Goal: Information Seeking & Learning: Learn about a topic

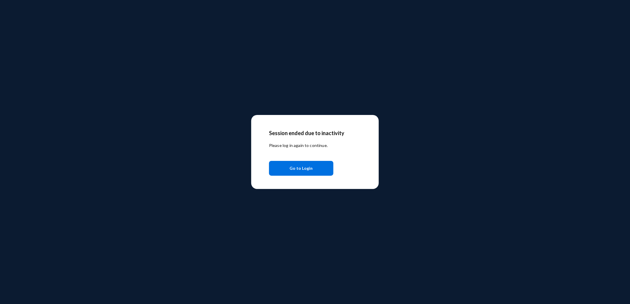
click at [308, 171] on span "Go to Login" at bounding box center [301, 168] width 23 height 11
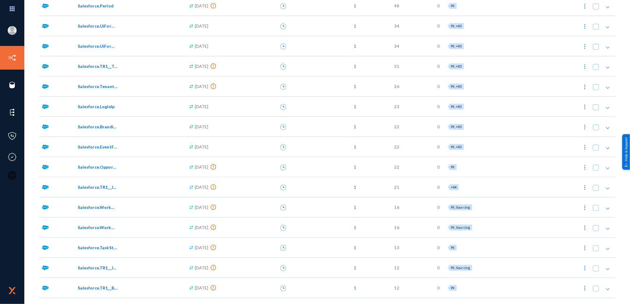
scroll to position [922, 0]
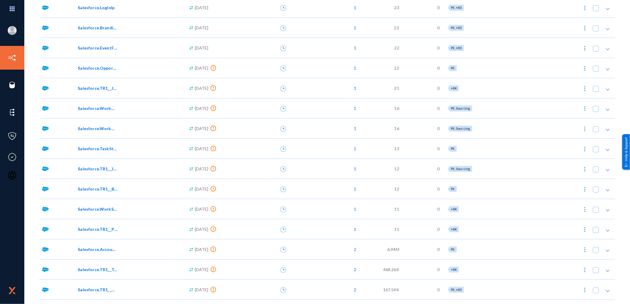
click at [99, 190] on span "Salesforce.TR1__BHTK_Portal_Configuration__mdt" at bounding box center [98, 189] width 40 height 6
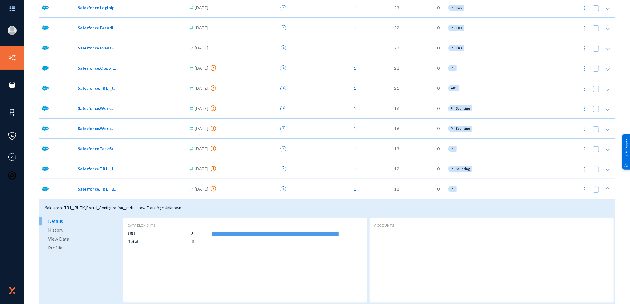
click at [64, 238] on span "View Data" at bounding box center [58, 239] width 21 height 9
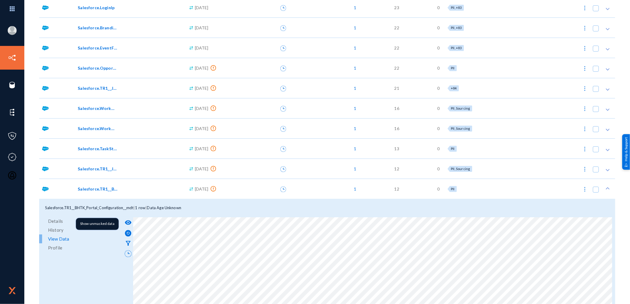
click at [128, 221] on mat-icon "visibility" at bounding box center [128, 222] width 7 height 7
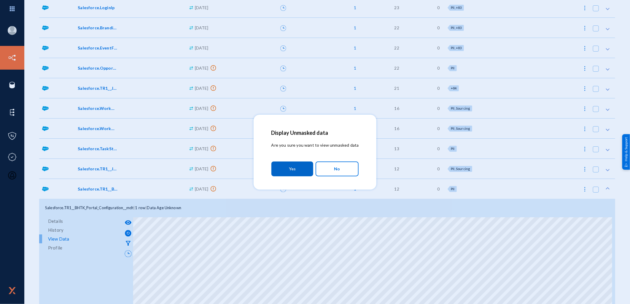
click at [304, 166] on button "Yes" at bounding box center [292, 169] width 42 height 15
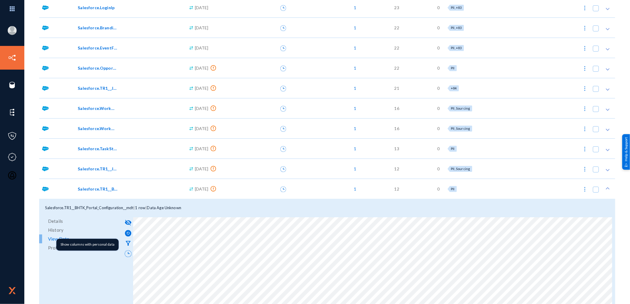
click at [128, 241] on mat-icon "filter_alt" at bounding box center [128, 243] width 7 height 7
click at [127, 243] on mat-icon "filter_alt" at bounding box center [128, 243] width 7 height 7
click at [134, 187] on div "Salesforce.TR1__BHTK_Portal_Configuration__mdt" at bounding box center [129, 189] width 102 height 6
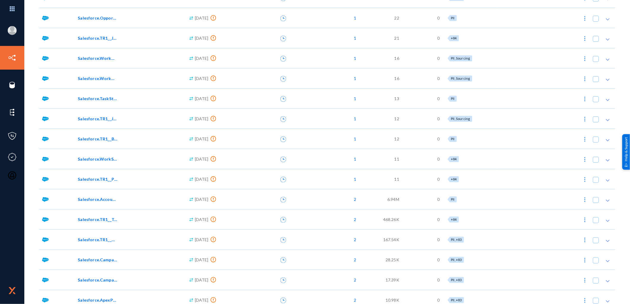
scroll to position [961, 0]
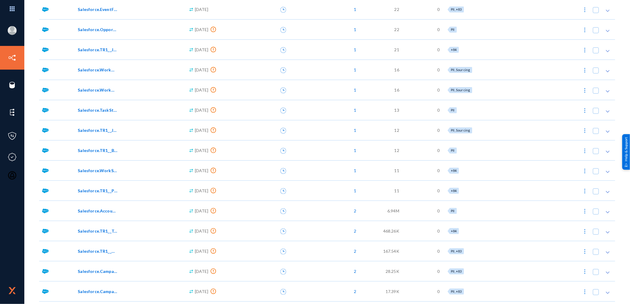
click at [103, 95] on div "Salesforce.WorkOrderStatus" at bounding box center [130, 90] width 110 height 20
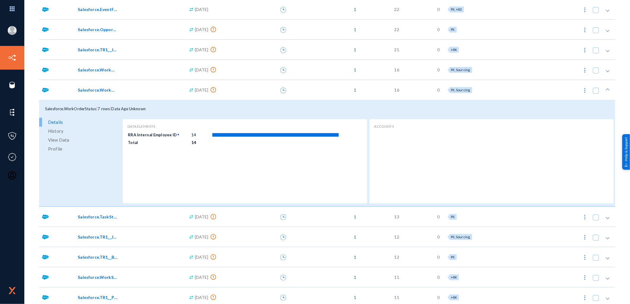
click at [60, 140] on span "View Data" at bounding box center [58, 139] width 21 height 9
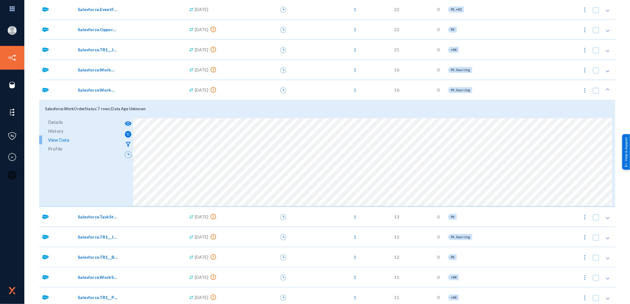
click at [63, 139] on span "View Data" at bounding box center [58, 139] width 21 height 9
click at [128, 123] on mat-icon "visibility" at bounding box center [128, 123] width 7 height 7
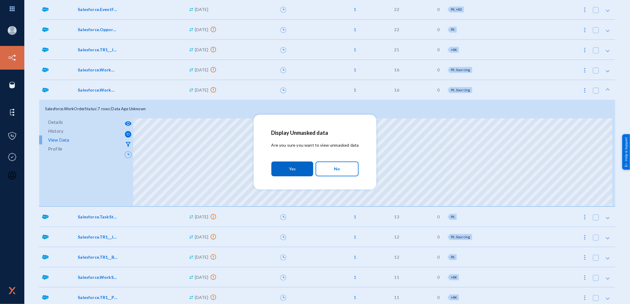
click at [298, 167] on button "Yes" at bounding box center [292, 169] width 42 height 15
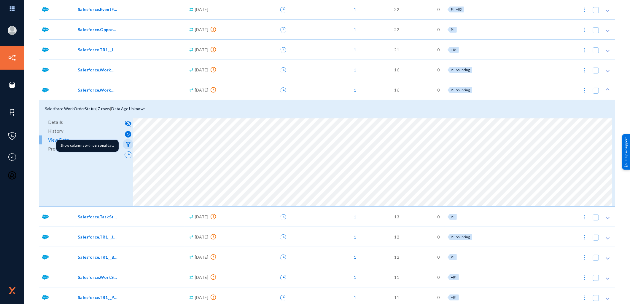
click at [127, 145] on mat-icon "filter_alt" at bounding box center [128, 144] width 7 height 7
click at [128, 144] on mat-icon "filter_alt" at bounding box center [128, 144] width 7 height 7
drag, startPoint x: 202, startPoint y: 206, endPoint x: 223, endPoint y: 206, distance: 21.0
click at [223, 206] on div "visibility_off filter_alt" at bounding box center [368, 162] width 494 height 89
click at [118, 91] on div "Salesforce.WorkOrderStatus" at bounding box center [129, 90] width 102 height 6
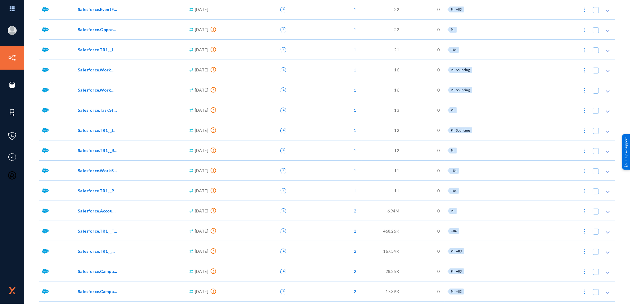
click at [118, 91] on div "Salesforce.WorkOrderStatus" at bounding box center [129, 90] width 102 height 6
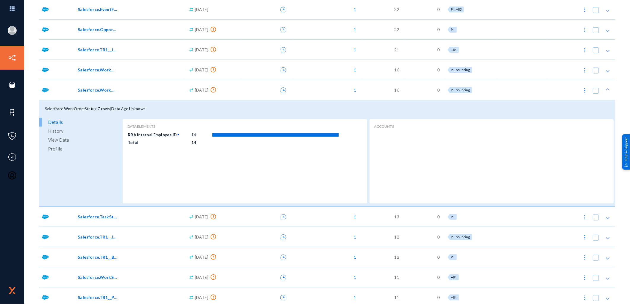
click at [117, 69] on div "Salesforce.WorkOrderLineItemStatus" at bounding box center [129, 70] width 102 height 6
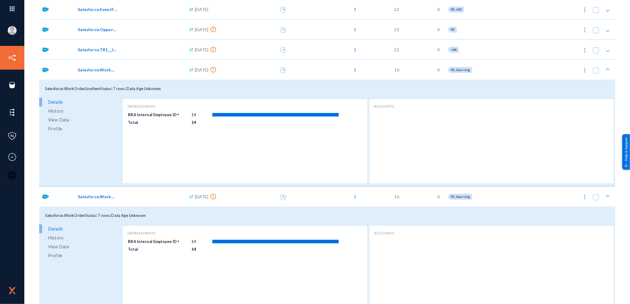
click at [61, 120] on span "View Data" at bounding box center [58, 119] width 21 height 9
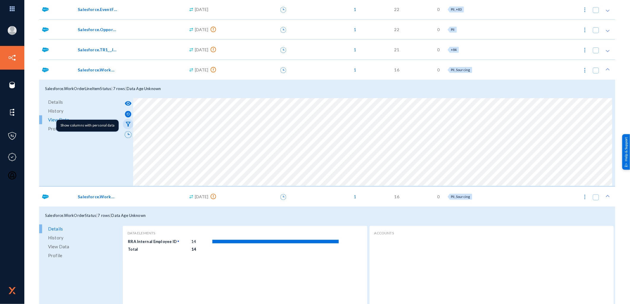
click at [127, 123] on mat-icon "filter_alt" at bounding box center [128, 124] width 7 height 7
click at [128, 101] on mat-icon "visibility" at bounding box center [128, 103] width 7 height 7
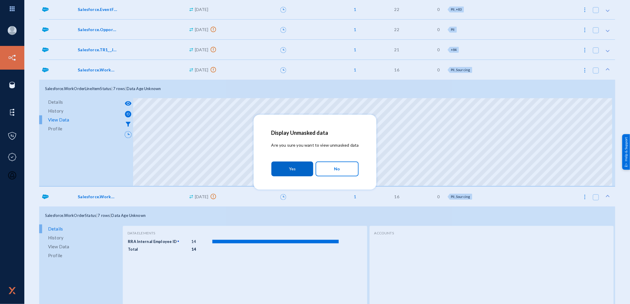
click at [295, 169] on span "Yes" at bounding box center [292, 169] width 7 height 11
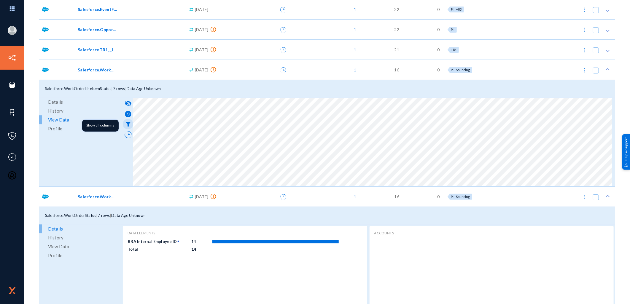
click at [128, 125] on mat-icon "filter_alt" at bounding box center [128, 124] width 7 height 7
click at [604, 71] on icon at bounding box center [607, 69] width 6 height 6
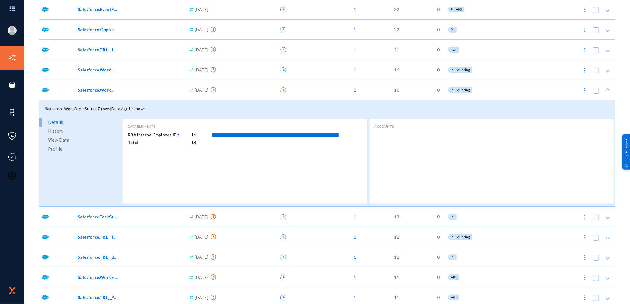
click at [607, 89] on polygon at bounding box center [608, 89] width 4 height 2
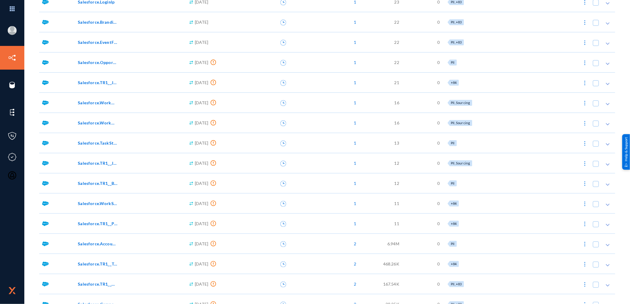
scroll to position [895, 0]
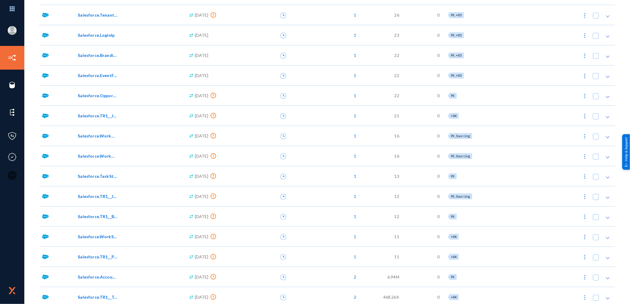
click at [111, 100] on div "Salesforce.OpportunityStage" at bounding box center [130, 95] width 110 height 20
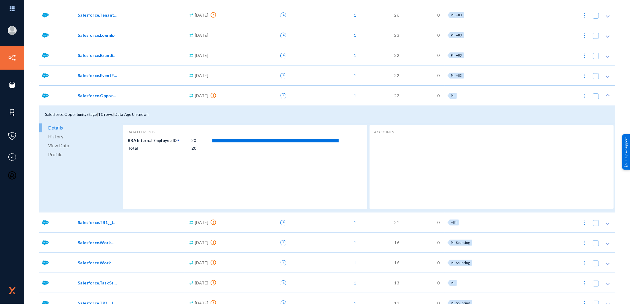
click at [61, 146] on span "View Data" at bounding box center [58, 145] width 21 height 9
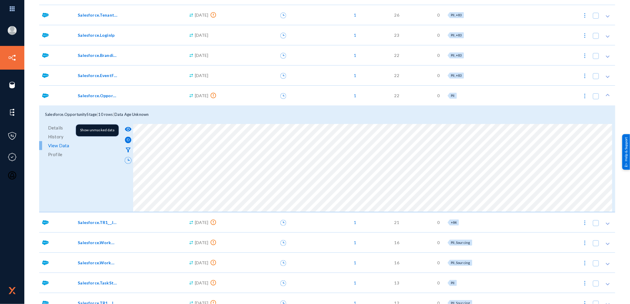
click at [128, 127] on mat-icon "visibility" at bounding box center [128, 129] width 7 height 7
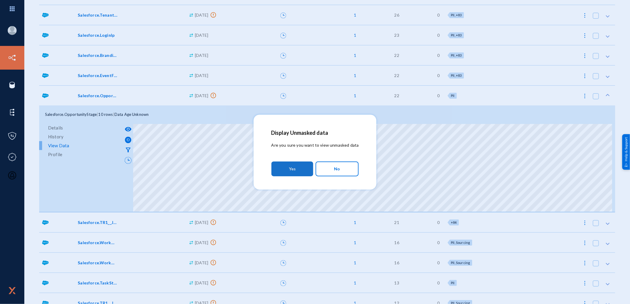
click at [291, 165] on span "Yes" at bounding box center [292, 169] width 7 height 11
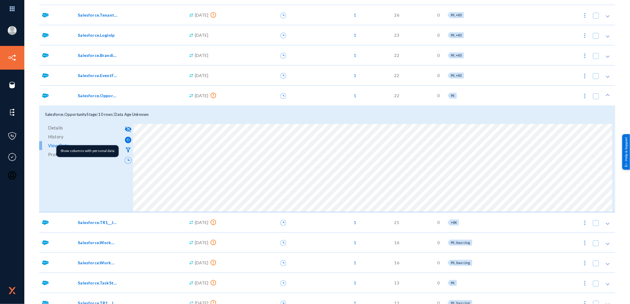
click at [128, 148] on mat-icon "filter_alt" at bounding box center [128, 149] width 7 height 7
click at [128, 147] on mat-icon "filter_alt" at bounding box center [128, 149] width 7 height 7
click at [121, 93] on div "Salesforce.OpportunityStage" at bounding box center [129, 95] width 102 height 6
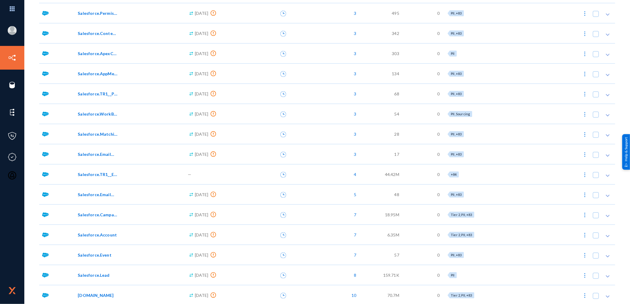
scroll to position [1784, 0]
click at [85, 114] on span "Salesforce.MatchingRule" at bounding box center [98, 113] width 40 height 6
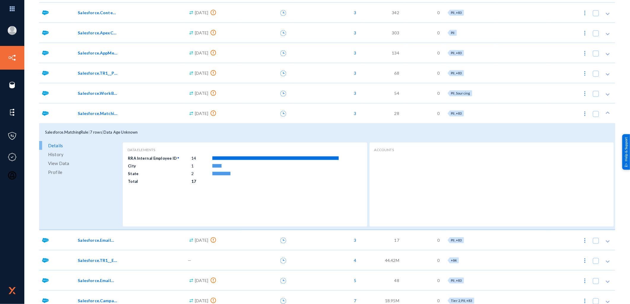
click at [59, 162] on span "View Data" at bounding box center [58, 163] width 21 height 9
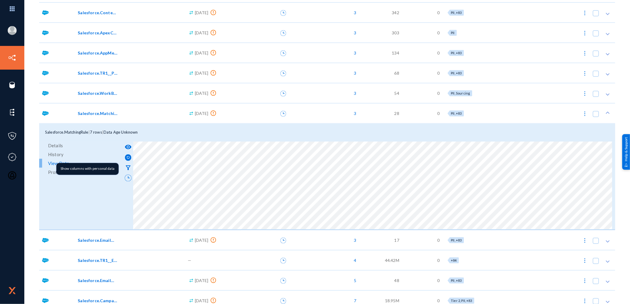
click at [127, 166] on mat-icon "filter_alt" at bounding box center [128, 167] width 7 height 7
click at [128, 145] on mat-icon "visibility" at bounding box center [128, 146] width 7 height 7
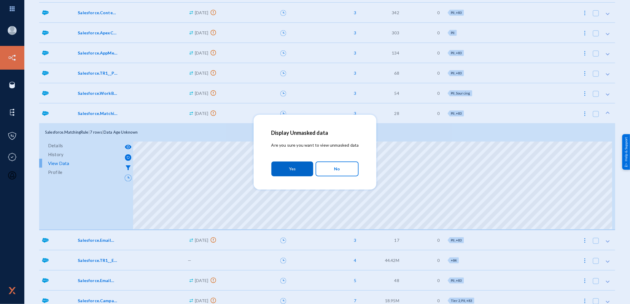
click at [299, 170] on button "Yes" at bounding box center [292, 169] width 42 height 15
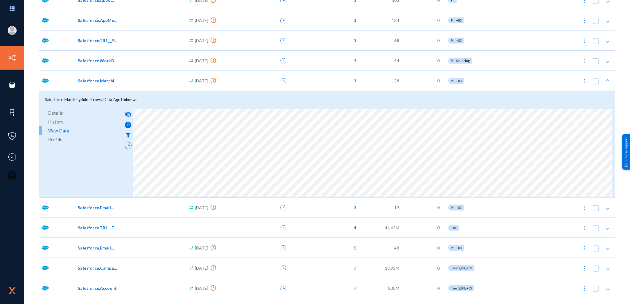
scroll to position [1817, 0]
click at [458, 149] on button "All columns named 'SobjectType'" at bounding box center [474, 148] width 71 height 14
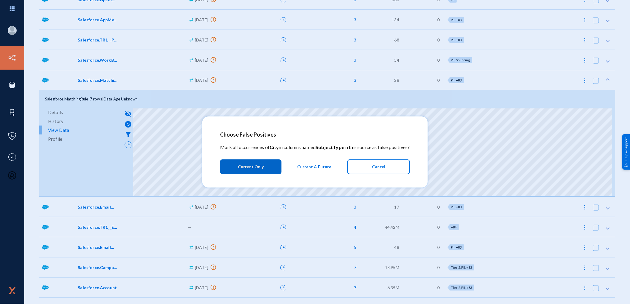
click at [318, 170] on span "Current & Future" at bounding box center [314, 167] width 34 height 11
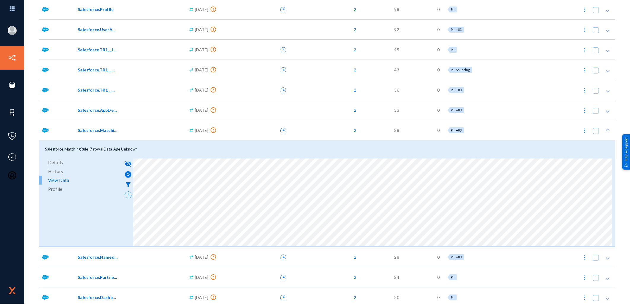
scroll to position [1529, 0]
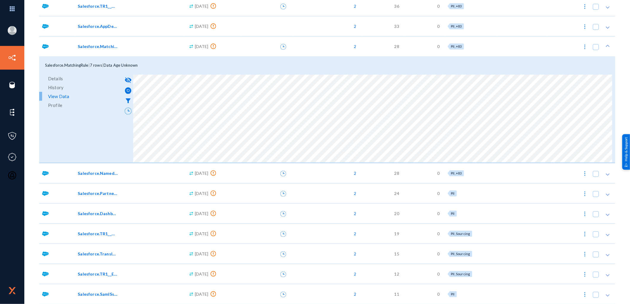
click at [58, 95] on span "View Data" at bounding box center [58, 96] width 21 height 9
click at [127, 99] on mat-icon "filter_alt" at bounding box center [128, 100] width 7 height 7
drag, startPoint x: 280, startPoint y: 162, endPoint x: 332, endPoint y: 162, distance: 52.2
click at [607, 44] on icon at bounding box center [607, 46] width 6 height 6
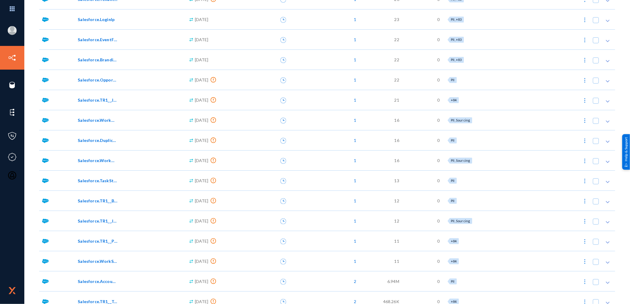
scroll to position [903, 0]
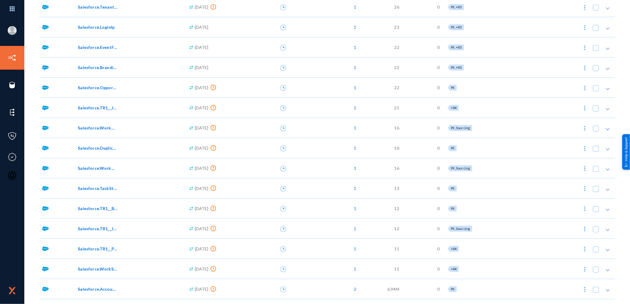
click at [108, 191] on span "Salesforce.TaskStatus" at bounding box center [98, 188] width 40 height 6
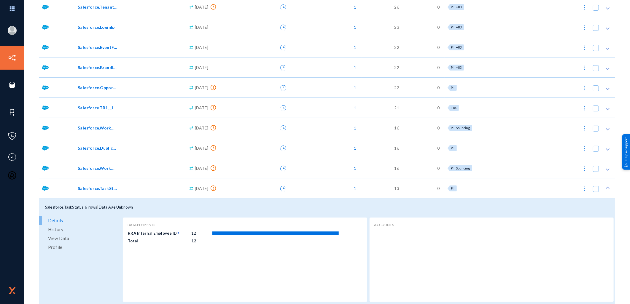
click at [58, 238] on span "View Data" at bounding box center [58, 238] width 21 height 9
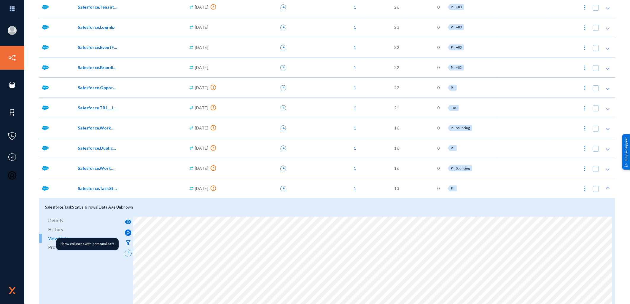
click at [128, 243] on mat-icon "filter_alt" at bounding box center [128, 242] width 7 height 7
click at [129, 219] on mat-icon "visibility" at bounding box center [128, 221] width 7 height 7
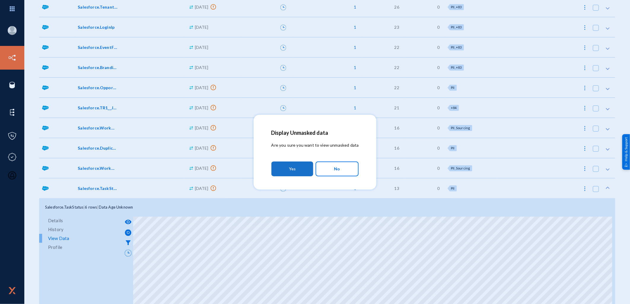
click at [307, 167] on button "Yes" at bounding box center [292, 169] width 42 height 15
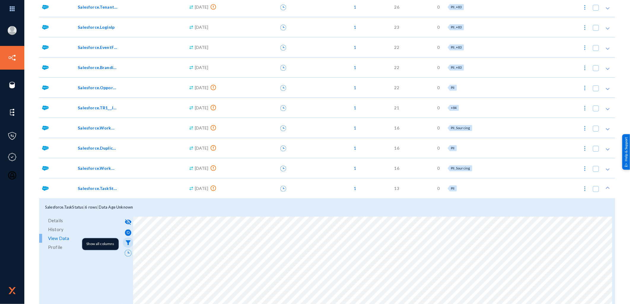
click at [128, 242] on mat-icon "filter_alt" at bounding box center [128, 242] width 7 height 7
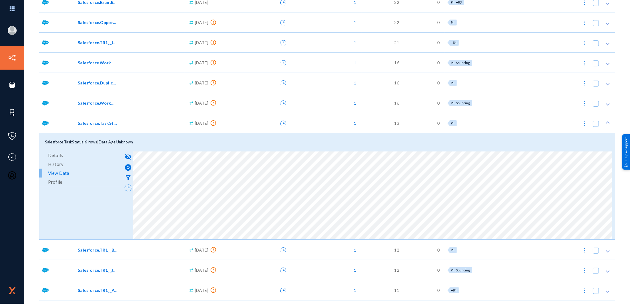
scroll to position [969, 0]
click at [604, 120] on icon at bounding box center [607, 122] width 6 height 6
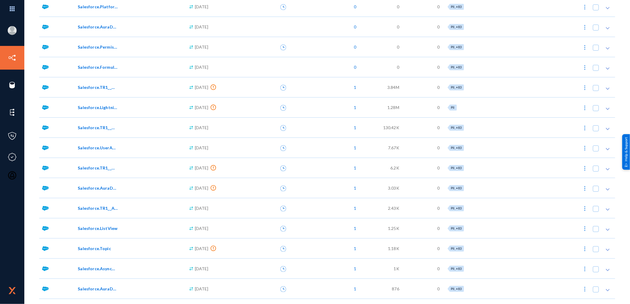
scroll to position [1099, 0]
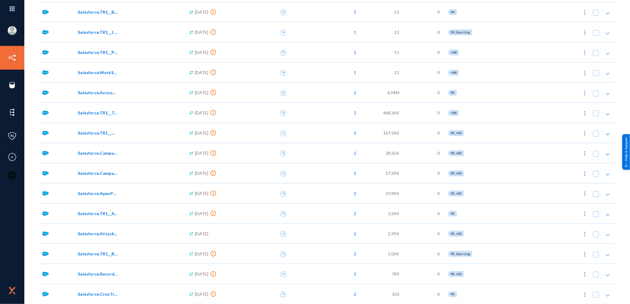
click at [90, 173] on span "Salesforce.CampaignShare" at bounding box center [98, 173] width 40 height 6
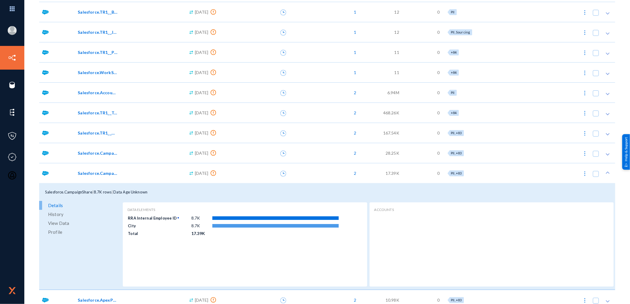
click at [64, 223] on span "View Data" at bounding box center [58, 223] width 21 height 9
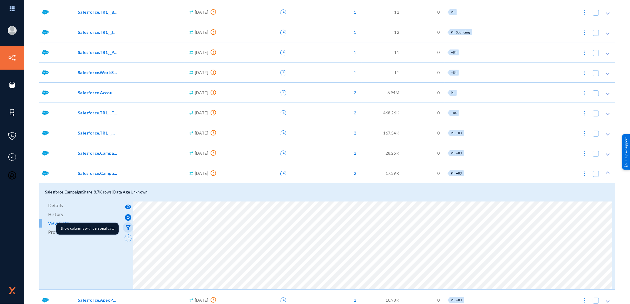
click at [128, 228] on mat-icon "filter_alt" at bounding box center [128, 227] width 7 height 7
click at [128, 203] on mat-icon "visibility" at bounding box center [128, 206] width 7 height 7
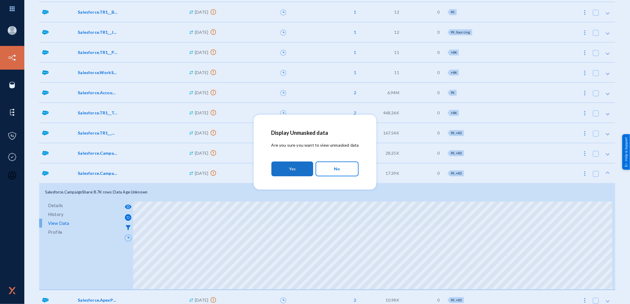
click at [294, 168] on span "Yes" at bounding box center [292, 169] width 7 height 11
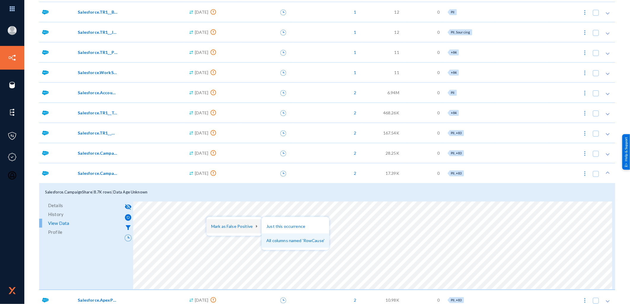
click at [290, 239] on button "All columns named 'RowCause'" at bounding box center [295, 241] width 68 height 14
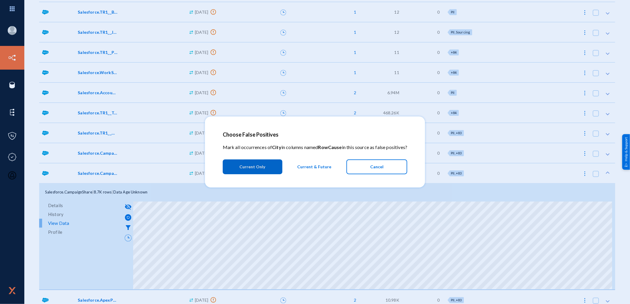
click at [317, 165] on span "Current & Future" at bounding box center [314, 167] width 34 height 11
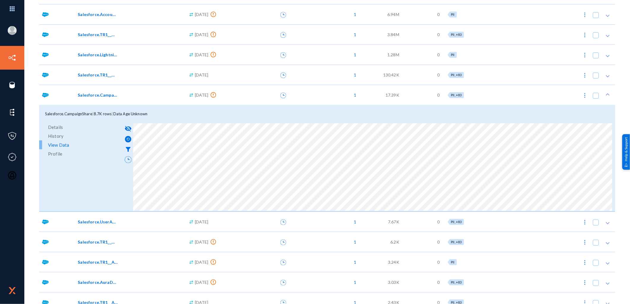
scroll to position [244, 0]
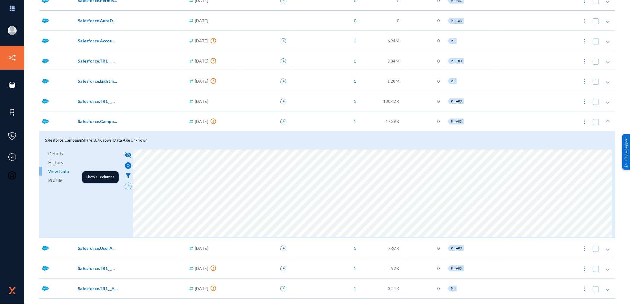
click at [126, 173] on mat-icon "filter_alt" at bounding box center [128, 175] width 7 height 7
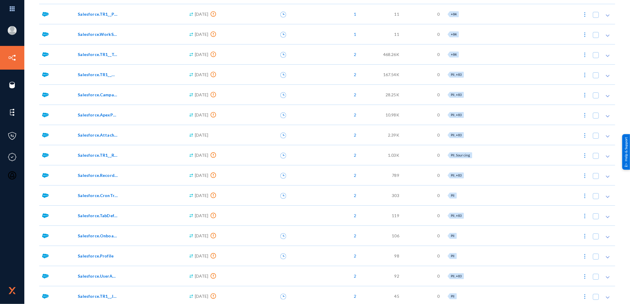
scroll to position [1232, 0]
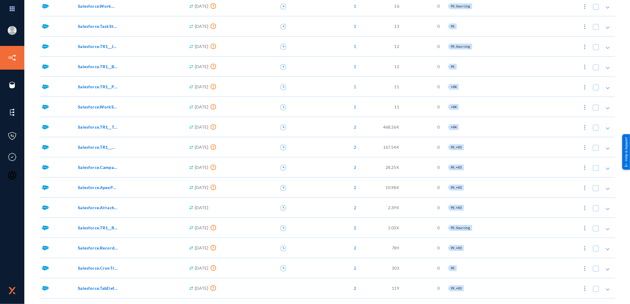
click at [117, 166] on div "Salesforce.Campaign" at bounding box center [129, 167] width 102 height 6
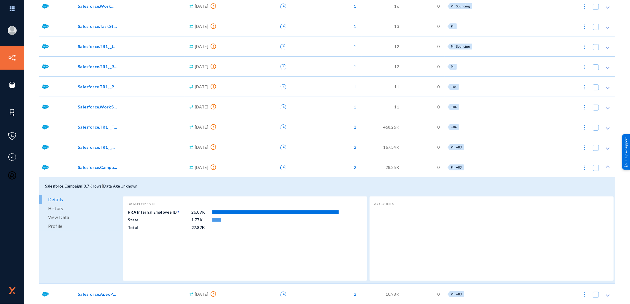
click at [60, 216] on span "View Data" at bounding box center [58, 217] width 21 height 9
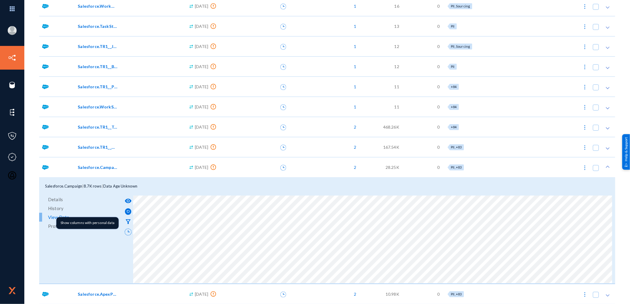
click at [129, 219] on mat-icon "filter_alt" at bounding box center [128, 221] width 7 height 7
click at [129, 198] on mat-icon "visibility" at bounding box center [128, 200] width 7 height 7
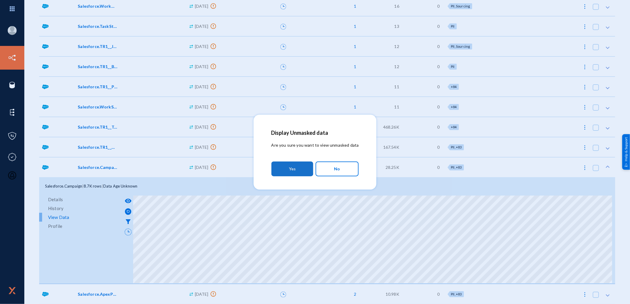
click at [288, 167] on button "Yes" at bounding box center [292, 169] width 42 height 15
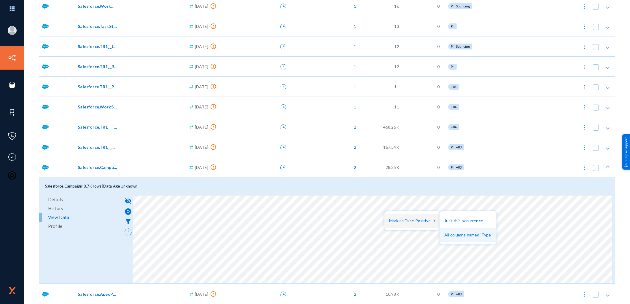
click at [455, 234] on button "All columns named 'Type'" at bounding box center [467, 235] width 57 height 14
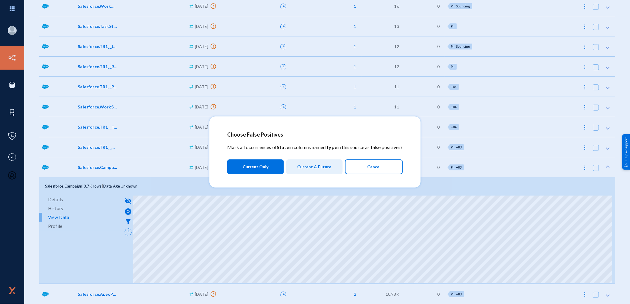
click at [318, 170] on span "Current & Future" at bounding box center [314, 167] width 34 height 11
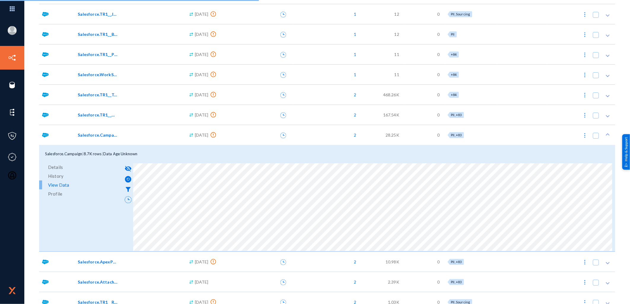
scroll to position [1265, 0]
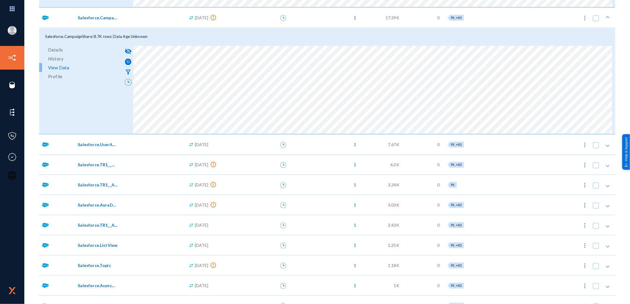
scroll to position [277, 0]
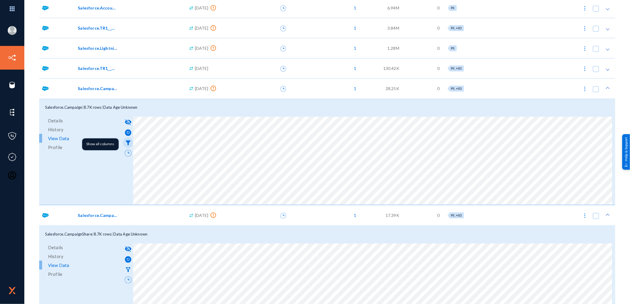
click at [127, 141] on mat-icon "filter_alt" at bounding box center [128, 142] width 7 height 7
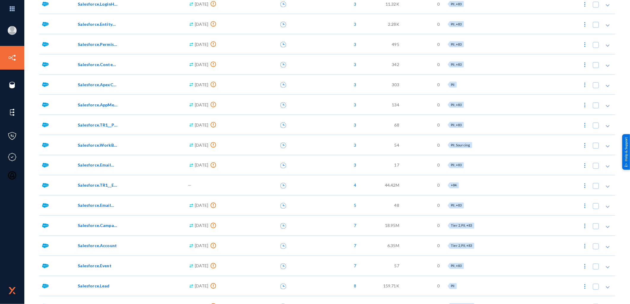
scroll to position [1998, 0]
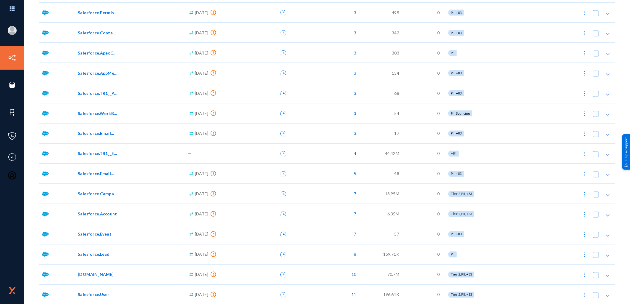
click at [106, 195] on span "Salesforce.CampaignMember" at bounding box center [98, 194] width 40 height 6
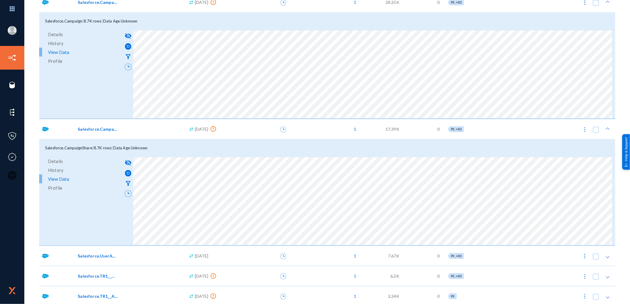
scroll to position [329, 0]
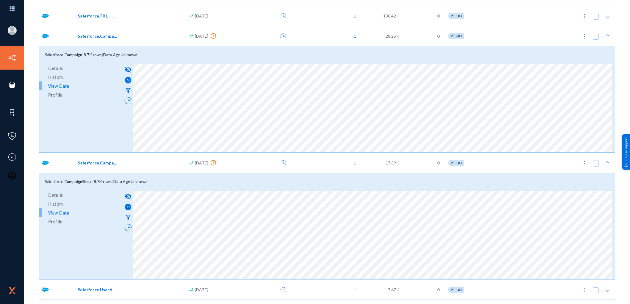
click at [604, 31] on button at bounding box center [608, 36] width 12 height 12
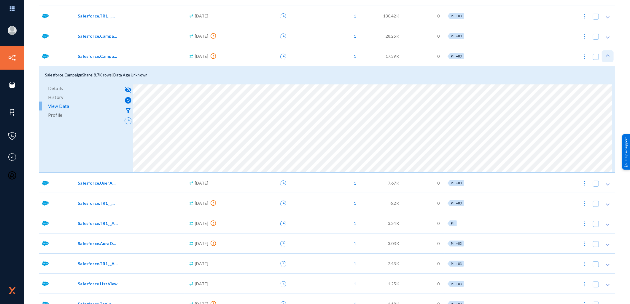
click at [606, 55] on icon at bounding box center [607, 56] width 6 height 6
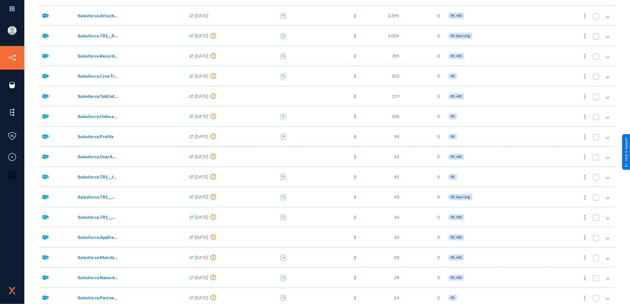
scroll to position [0, 0]
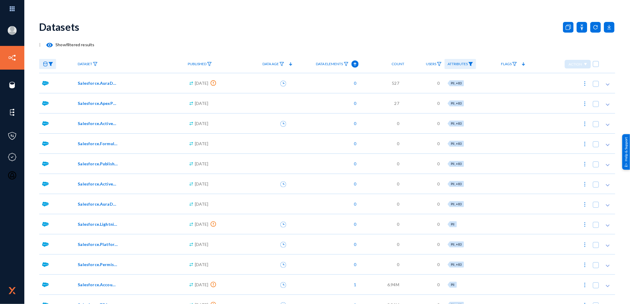
click at [112, 101] on span "Salesforce.ApexPageInfo" at bounding box center [98, 103] width 40 height 6
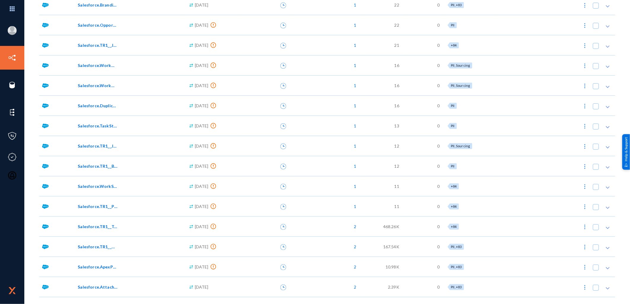
scroll to position [1285, 0]
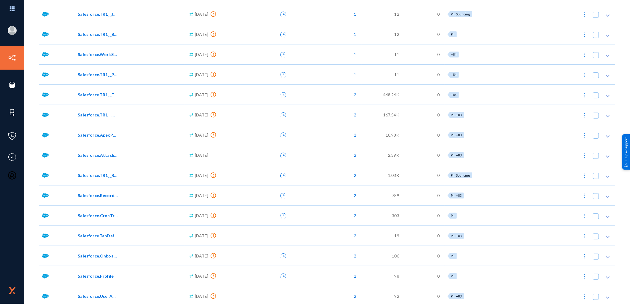
click at [123, 136] on div "Salesforce.ApexPage" at bounding box center [129, 135] width 102 height 6
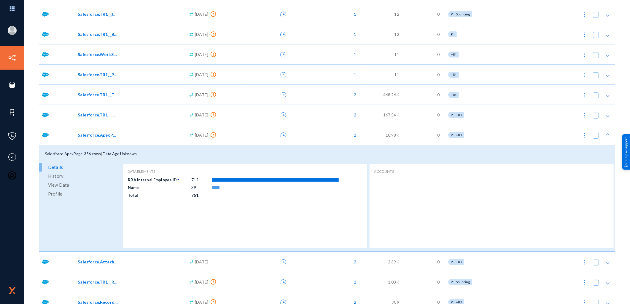
click at [63, 184] on span "View Data" at bounding box center [58, 185] width 21 height 9
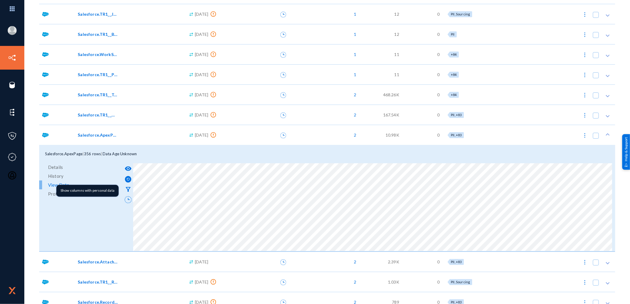
click at [127, 188] on mat-icon "filter_alt" at bounding box center [128, 189] width 7 height 7
click at [131, 166] on mat-icon "visibility" at bounding box center [128, 168] width 7 height 7
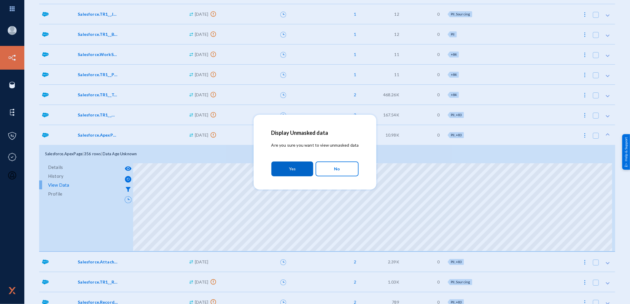
click at [300, 168] on button "Yes" at bounding box center [292, 169] width 42 height 15
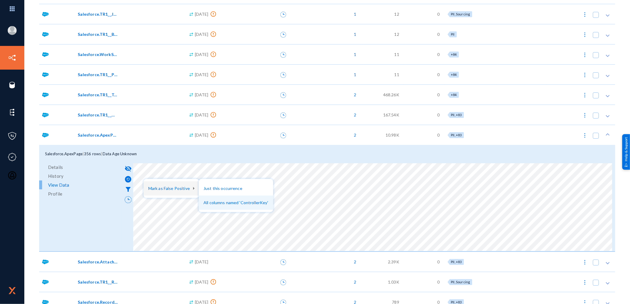
click at [233, 202] on button "All columns named 'ControllerKey'" at bounding box center [236, 203] width 74 height 14
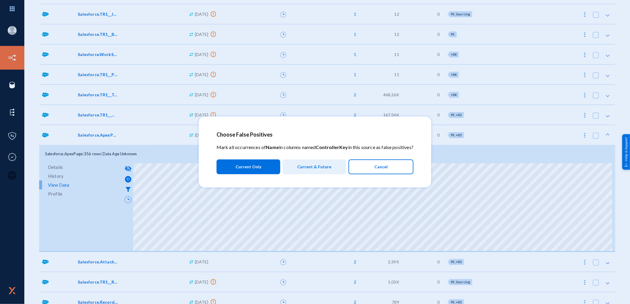
click at [319, 167] on span "Current & Future" at bounding box center [314, 167] width 34 height 11
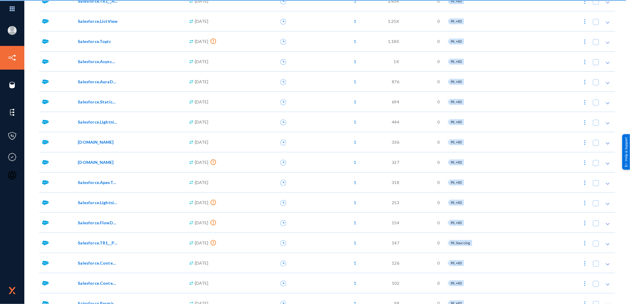
scroll to position [527, 0]
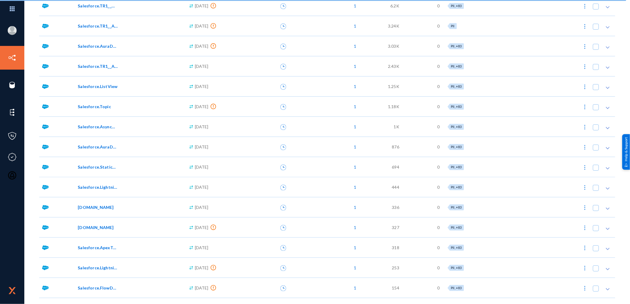
click at [117, 248] on div "Salesforce.ApexTrigger" at bounding box center [129, 248] width 102 height 6
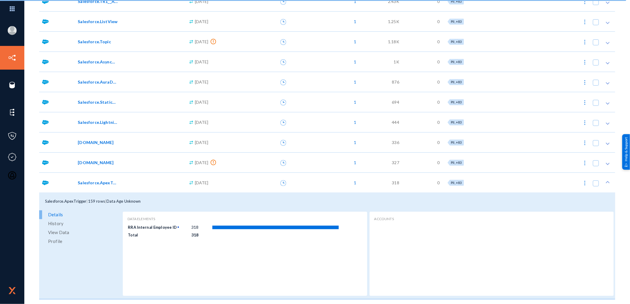
scroll to position [593, 0]
click at [66, 233] on span "View Data" at bounding box center [58, 231] width 21 height 9
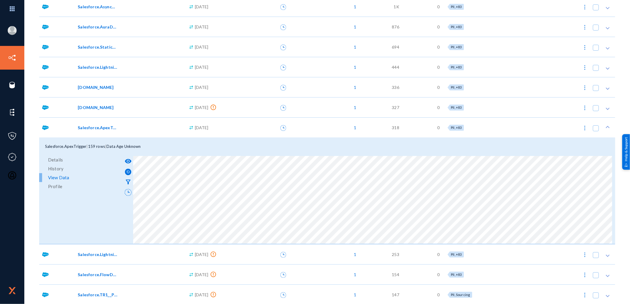
scroll to position [823, 0]
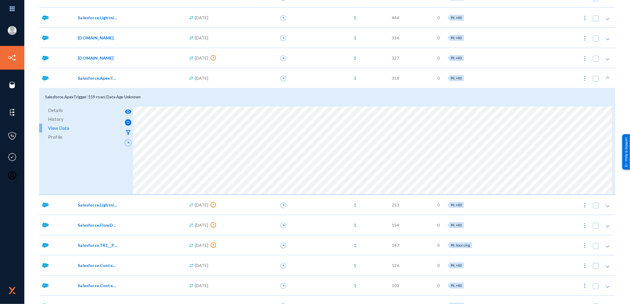
click at [122, 77] on div "Salesforce.ApexTrigger" at bounding box center [129, 78] width 102 height 6
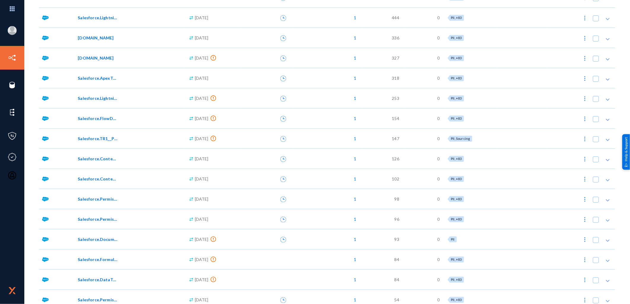
click at [122, 78] on div "Salesforce.ApexTrigger" at bounding box center [129, 78] width 102 height 6
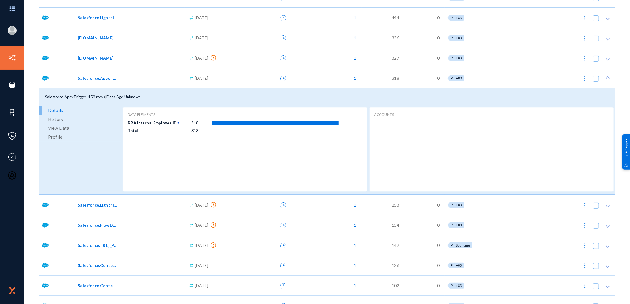
click at [58, 127] on span "View Data" at bounding box center [58, 128] width 21 height 9
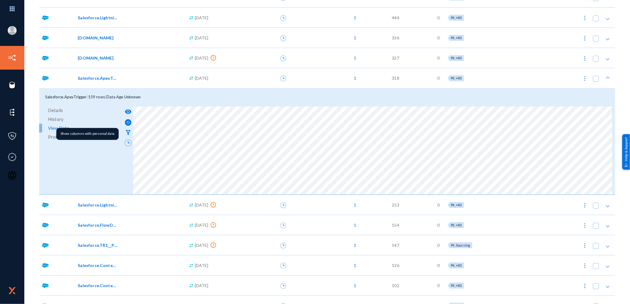
click at [127, 130] on mat-icon "filter_alt" at bounding box center [128, 132] width 7 height 7
click at [127, 133] on mat-icon "filter_alt" at bounding box center [128, 132] width 7 height 7
click at [128, 108] on mat-icon "visibility" at bounding box center [128, 111] width 7 height 7
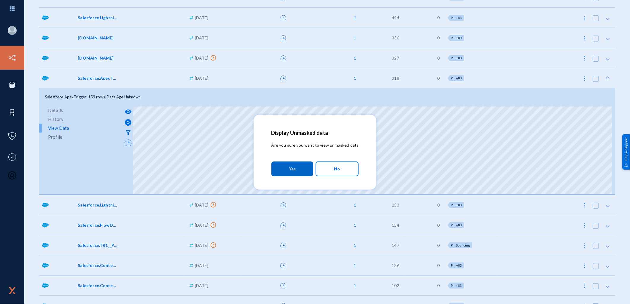
click at [295, 167] on span "Yes" at bounding box center [292, 169] width 7 height 11
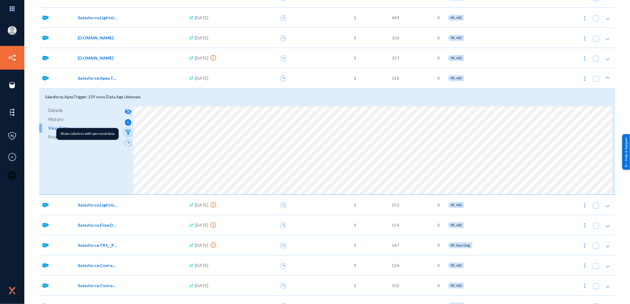
click at [126, 130] on mat-icon "filter_alt" at bounding box center [128, 132] width 7 height 7
click at [607, 77] on polygon at bounding box center [608, 77] width 4 height 2
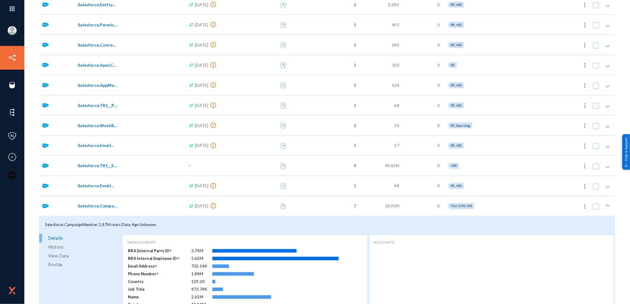
scroll to position [2042, 0]
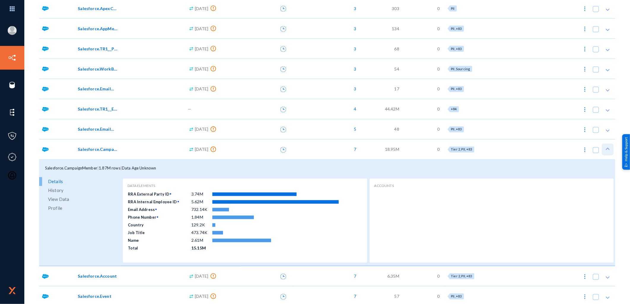
click at [605, 149] on icon at bounding box center [607, 149] width 6 height 6
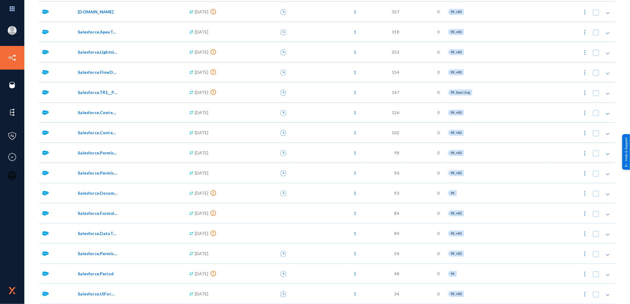
scroll to position [1575, 0]
click at [94, 156] on div "Salesforce.TR1__Milestone__c" at bounding box center [130, 153] width 110 height 20
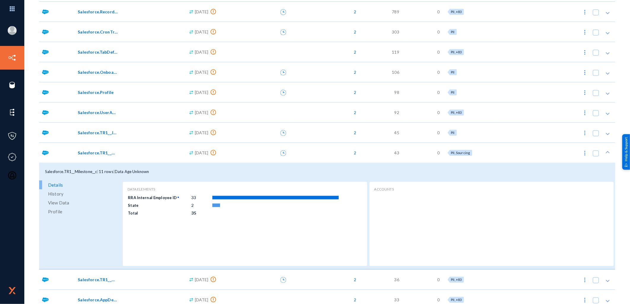
click at [66, 202] on span "View Data" at bounding box center [58, 202] width 21 height 9
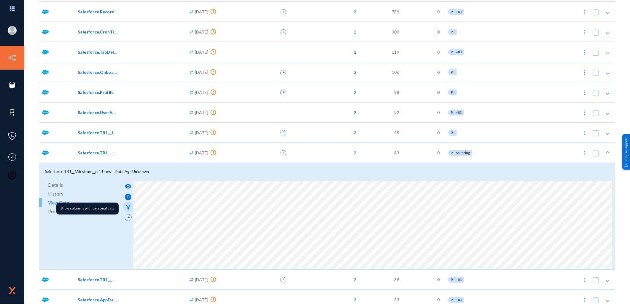
click at [127, 207] on mat-icon "filter_alt" at bounding box center [128, 207] width 7 height 7
click at [129, 185] on mat-icon "visibility" at bounding box center [128, 186] width 7 height 7
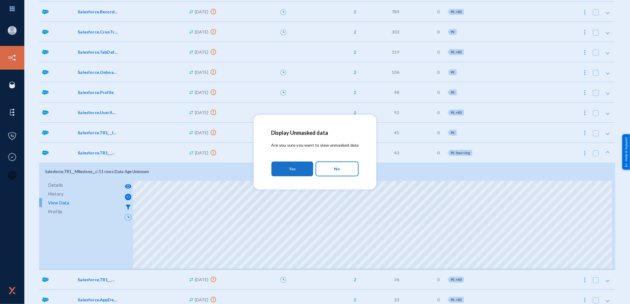
click at [288, 170] on button "Yes" at bounding box center [292, 169] width 42 height 15
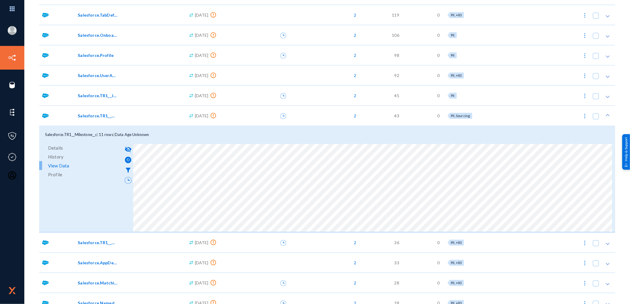
scroll to position [1641, 0]
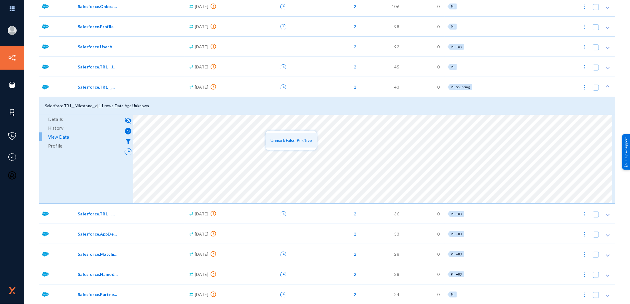
click at [284, 140] on button "Unmark False Positive" at bounding box center [291, 140] width 51 height 14
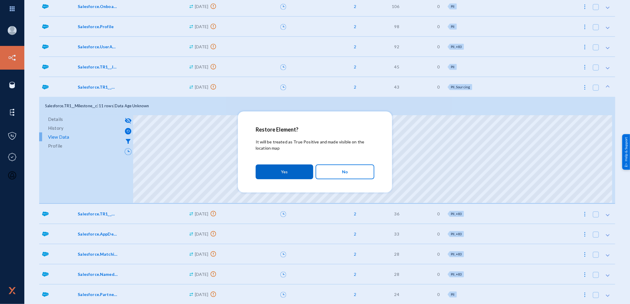
click at [302, 173] on button "Yes" at bounding box center [285, 172] width 58 height 15
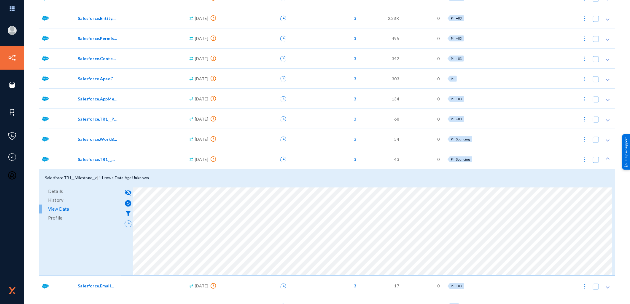
scroll to position [2006, 0]
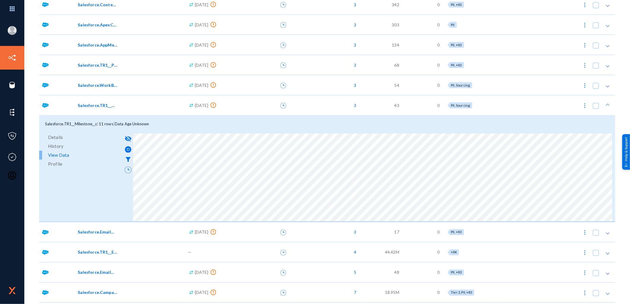
click at [605, 103] on icon at bounding box center [607, 105] width 6 height 6
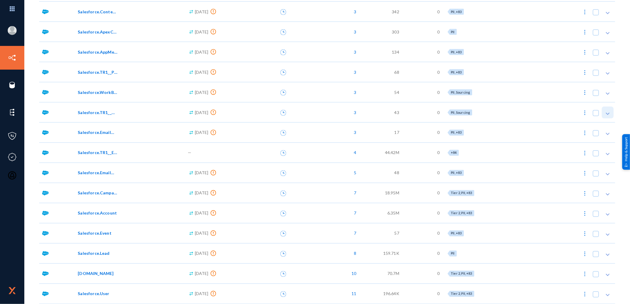
scroll to position [1998, 0]
click at [117, 97] on div "Salesforce.WorkBadgeDefinition" at bounding box center [130, 93] width 110 height 20
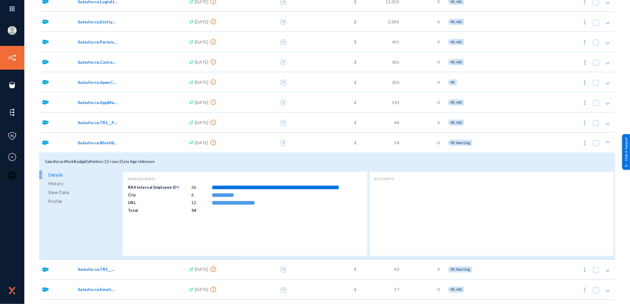
scroll to position [1940, 0]
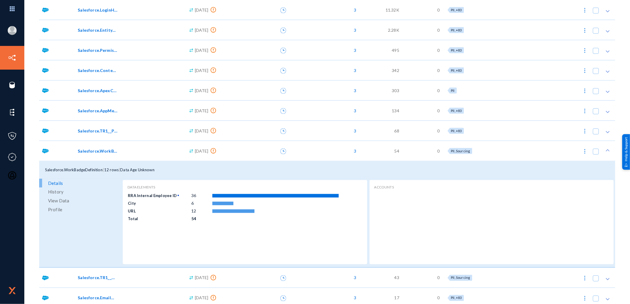
click at [63, 200] on span "View Data" at bounding box center [58, 201] width 21 height 9
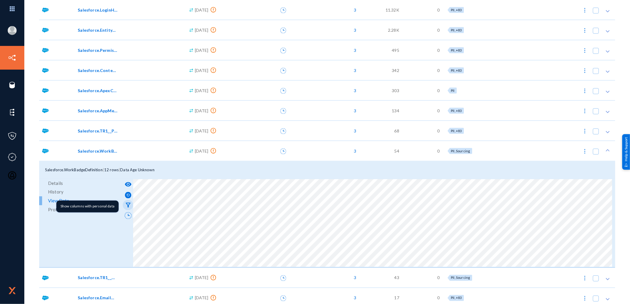
click at [129, 205] on mat-icon "filter_alt" at bounding box center [128, 205] width 7 height 7
click at [128, 183] on mat-icon "visibility" at bounding box center [128, 184] width 7 height 7
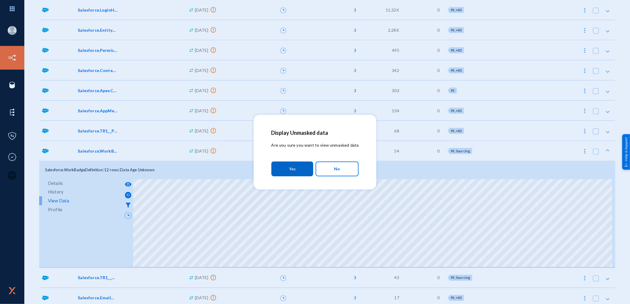
drag, startPoint x: 297, startPoint y: 172, endPoint x: 283, endPoint y: 175, distance: 14.2
click at [297, 173] on button "Yes" at bounding box center [292, 169] width 42 height 15
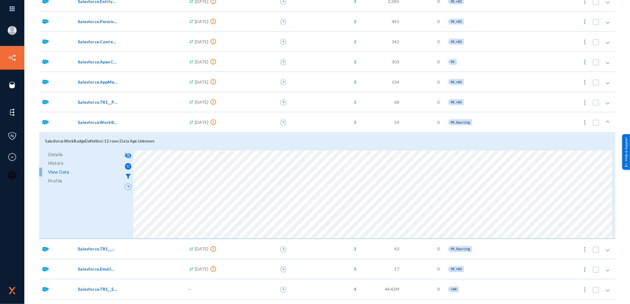
scroll to position [2006, 0]
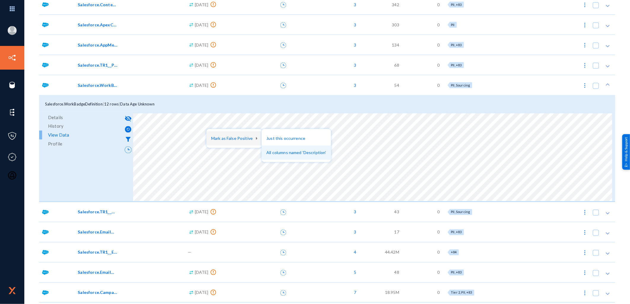
click at [283, 151] on button "All columns named 'Description'" at bounding box center [295, 153] width 69 height 14
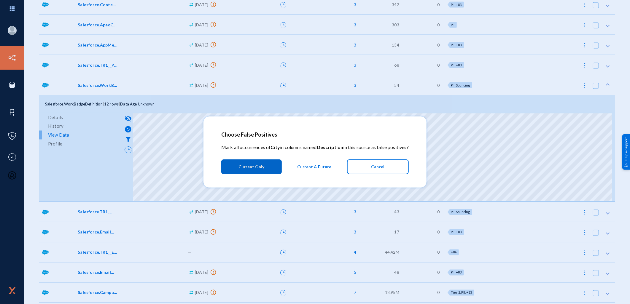
click at [312, 166] on span "Current & Future" at bounding box center [314, 167] width 34 height 11
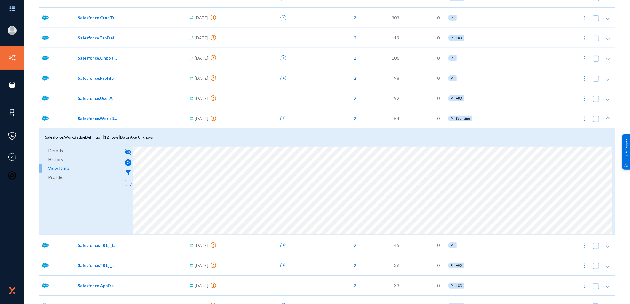
scroll to position [1577, 0]
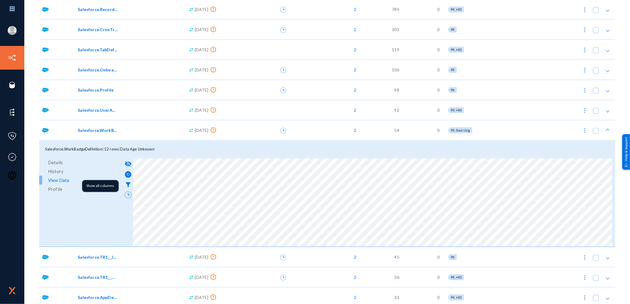
click at [127, 183] on mat-icon "filter_alt" at bounding box center [128, 184] width 7 height 7
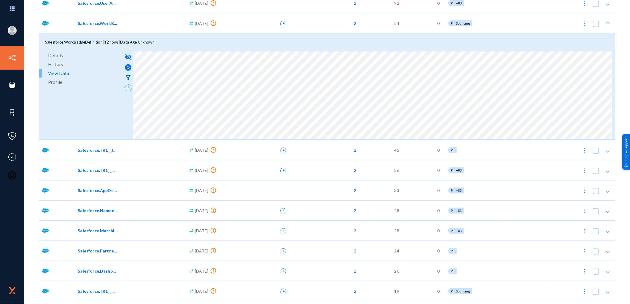
scroll to position [1610, 0]
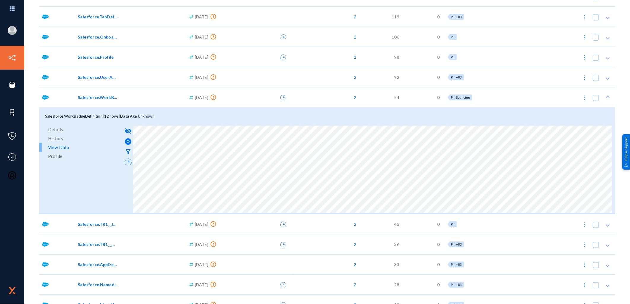
click at [606, 96] on icon at bounding box center [607, 97] width 6 height 6
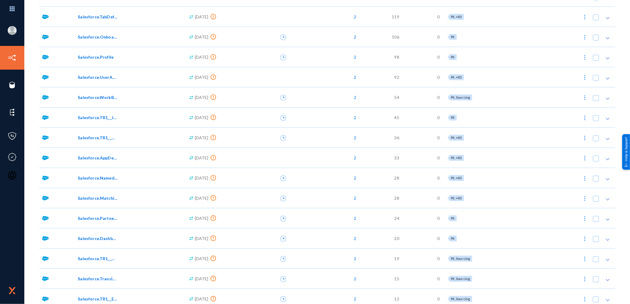
scroll to position [809, 0]
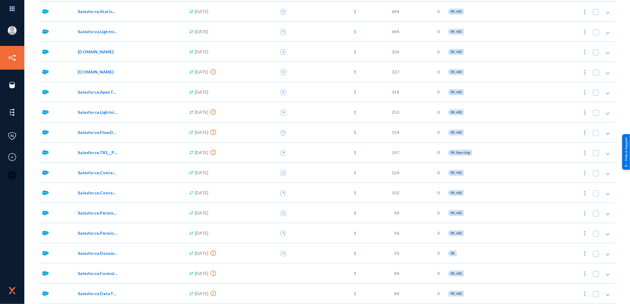
click at [103, 154] on span "Salesforce.TR1__Power_Notes_Subject__c" at bounding box center [98, 152] width 40 height 6
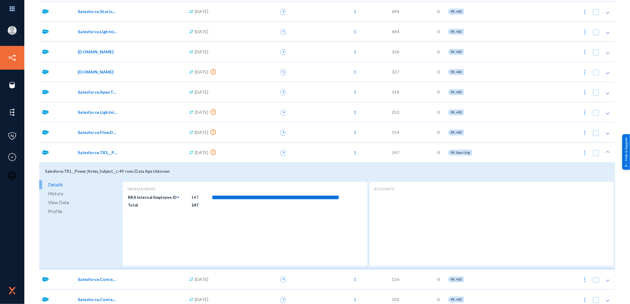
click at [63, 201] on span "View Data" at bounding box center [58, 202] width 21 height 9
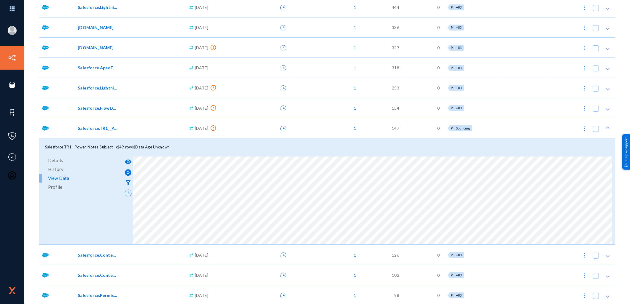
scroll to position [875, 0]
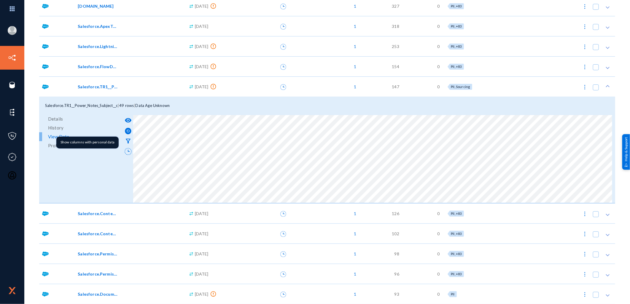
click at [128, 141] on mat-icon "filter_alt" at bounding box center [128, 141] width 7 height 7
click at [131, 119] on mat-icon "visibility" at bounding box center [128, 120] width 7 height 7
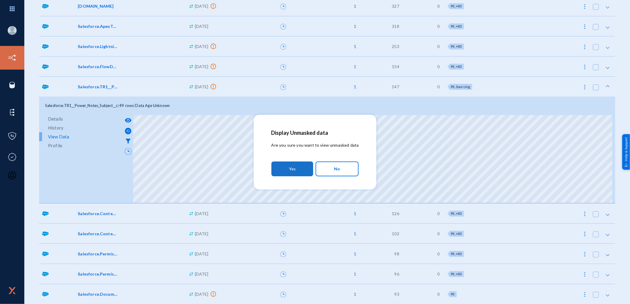
click at [292, 166] on span "Yes" at bounding box center [292, 169] width 7 height 11
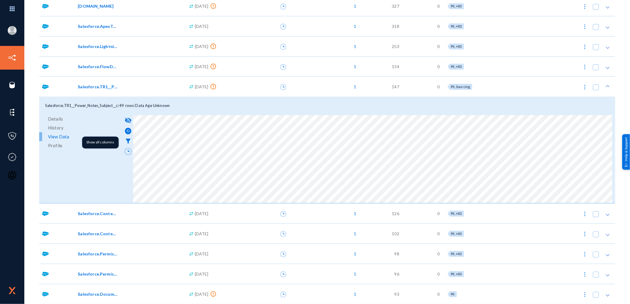
click at [125, 140] on mat-icon "filter_alt" at bounding box center [128, 141] width 7 height 7
click at [608, 82] on button at bounding box center [608, 87] width 12 height 12
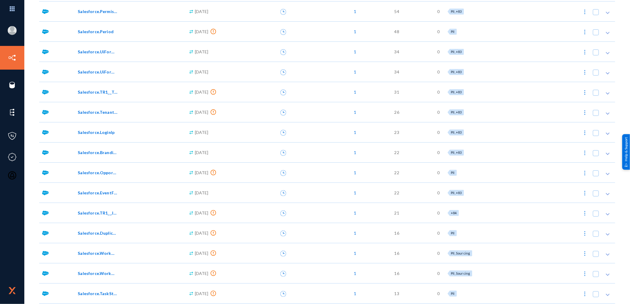
scroll to position [1514, 0]
click at [118, 151] on div "Salesforce.Profile" at bounding box center [129, 153] width 102 height 6
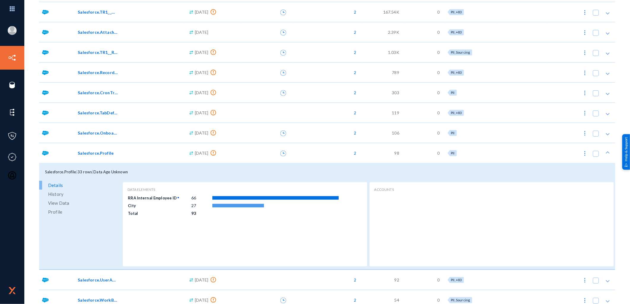
click at [57, 203] on span "View Data" at bounding box center [58, 203] width 21 height 9
